Goal: Task Accomplishment & Management: Use online tool/utility

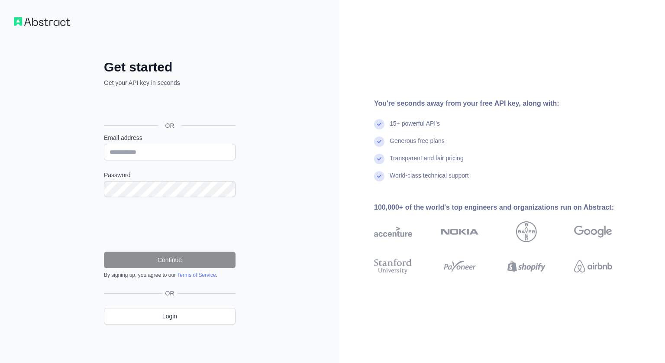
drag, startPoint x: 198, startPoint y: 150, endPoint x: 265, endPoint y: 100, distance: 84.1
click at [265, 100] on div "Get started Get your API key in seconds OR Email address Password Continue By s…" at bounding box center [170, 181] width 340 height 363
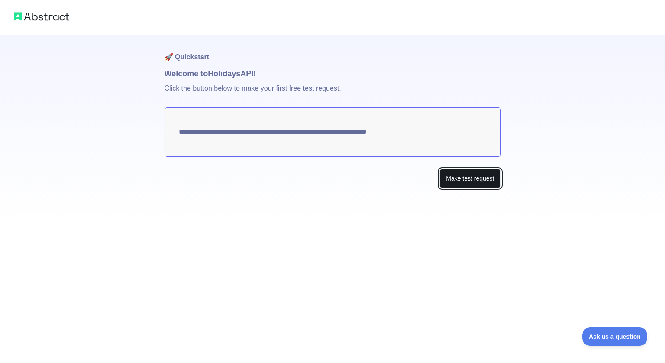
click at [447, 176] on button "Make test request" at bounding box center [470, 178] width 61 height 19
click at [455, 180] on button "Make test request" at bounding box center [470, 178] width 61 height 19
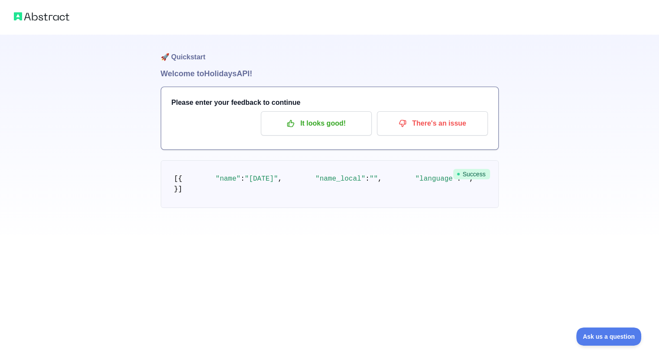
scroll to position [24, 0]
click at [317, 111] on button "It looks good!" at bounding box center [316, 123] width 111 height 24
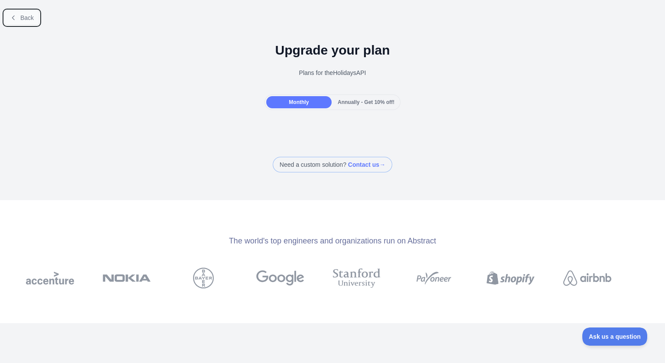
click at [20, 14] on span "Back" at bounding box center [26, 17] width 13 height 7
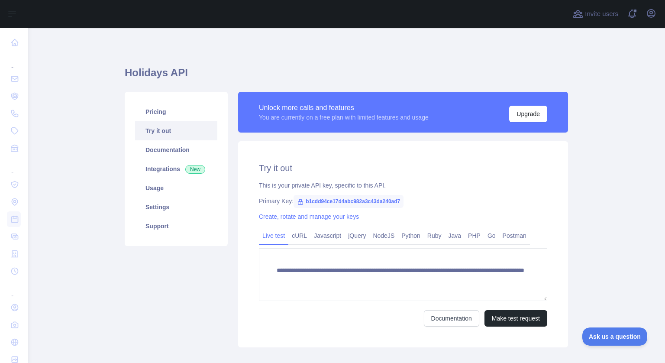
click at [383, 199] on span "b1cdd94ce17d4abc982a3c43da240ad7" at bounding box center [349, 201] width 110 height 13
drag, startPoint x: 301, startPoint y: 201, endPoint x: 394, endPoint y: 205, distance: 92.7
click at [394, 205] on span "b1cdd94ce17d4abc982a3c43da240ad7" at bounding box center [349, 201] width 110 height 13
copy span "b1cdd94ce17d4abc982a3c43da240ad7"
click at [582, 227] on main "**********" at bounding box center [346, 195] width 637 height 335
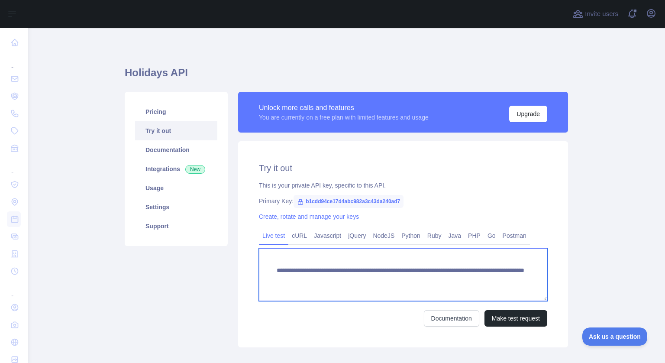
drag, startPoint x: 269, startPoint y: 269, endPoint x: 340, endPoint y: 289, distance: 74.3
click at [340, 289] on textarea "**********" at bounding box center [403, 274] width 288 height 53
